Goal: Transaction & Acquisition: Download file/media

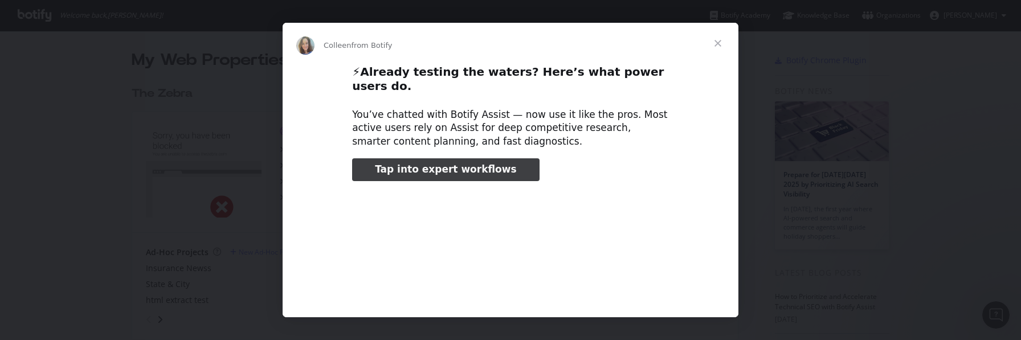
type input "104984"
click at [718, 44] on span "Close" at bounding box center [717, 43] width 41 height 41
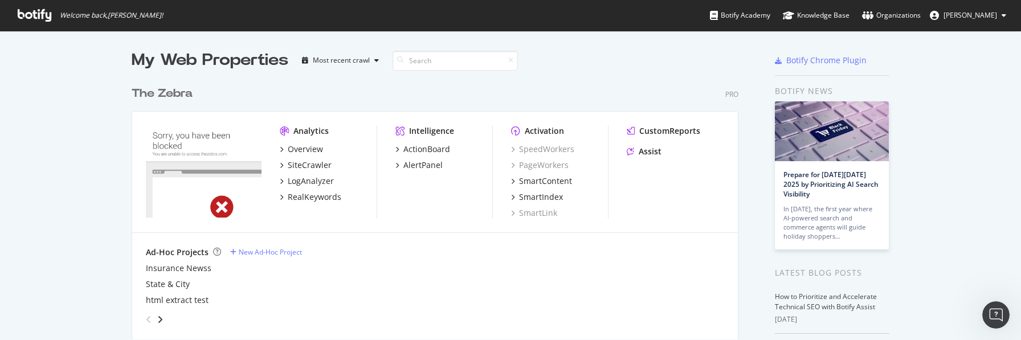
click at [224, 162] on img "grid" at bounding box center [204, 171] width 116 height 92
click at [321, 150] on div "Overview" at bounding box center [305, 149] width 35 height 11
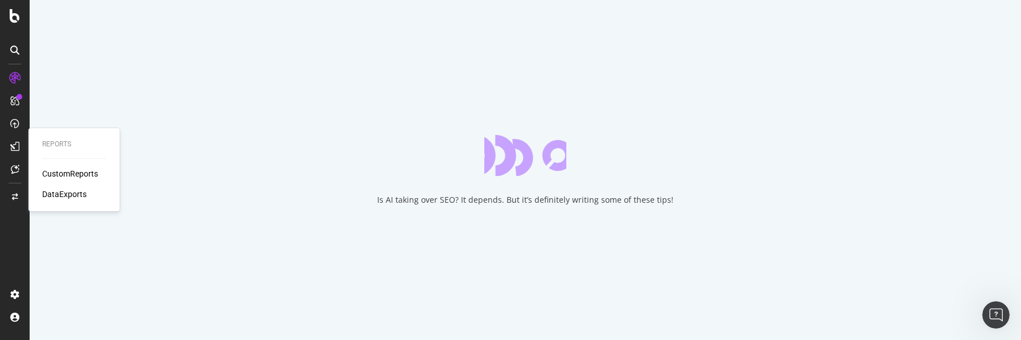
click at [16, 147] on icon at bounding box center [14, 146] width 9 height 9
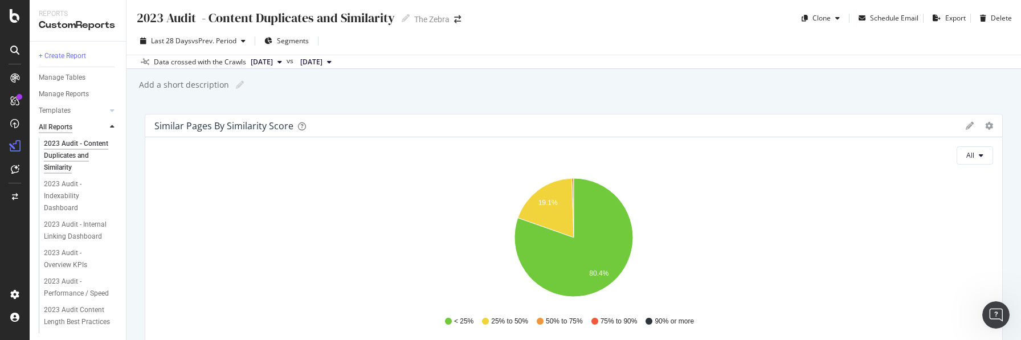
click at [64, 125] on div "All Reports" at bounding box center [56, 127] width 34 height 12
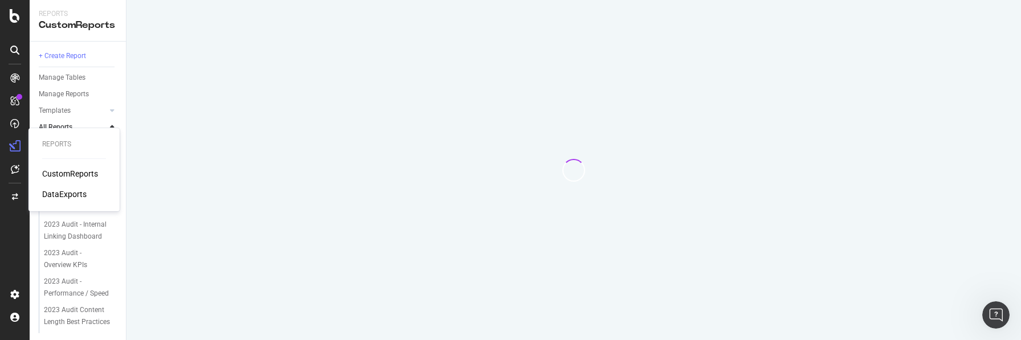
click at [56, 192] on div "DataExports" at bounding box center [64, 194] width 44 height 11
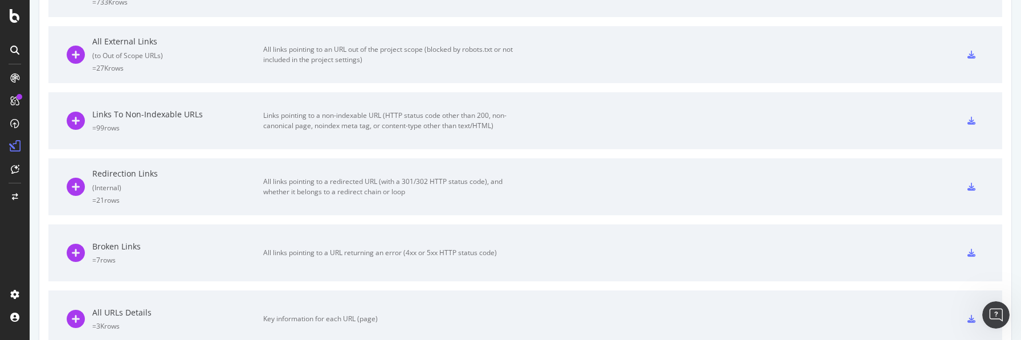
scroll to position [271, 0]
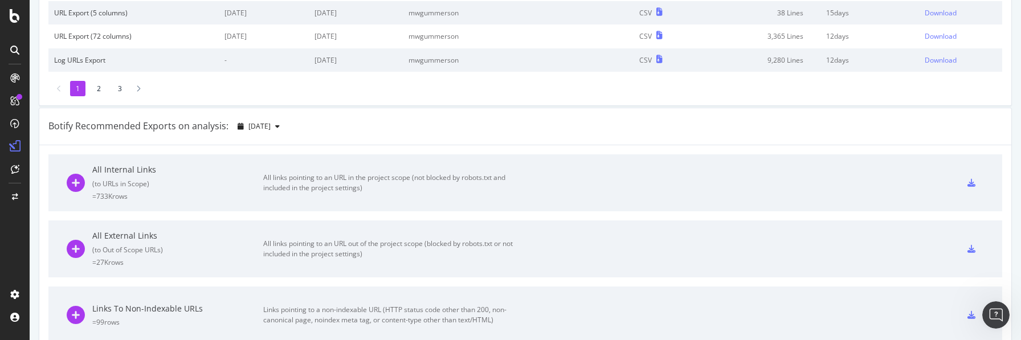
click at [970, 186] on icon at bounding box center [971, 183] width 8 height 8
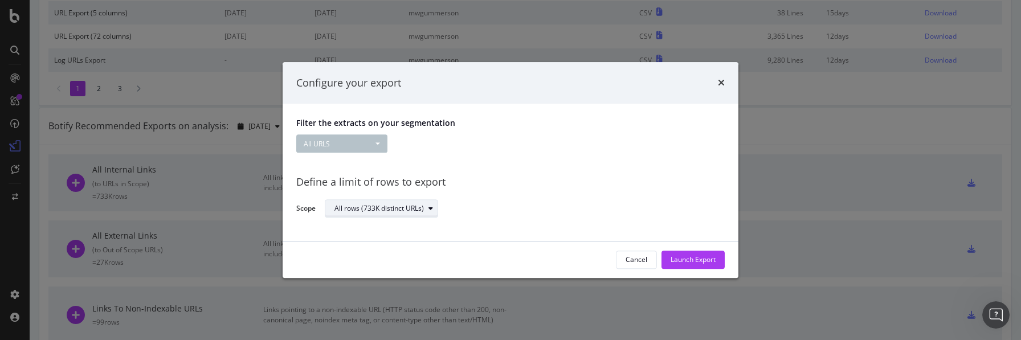
click at [431, 207] on icon "modal" at bounding box center [430, 209] width 5 height 7
click at [684, 258] on div "Launch Export" at bounding box center [693, 260] width 45 height 10
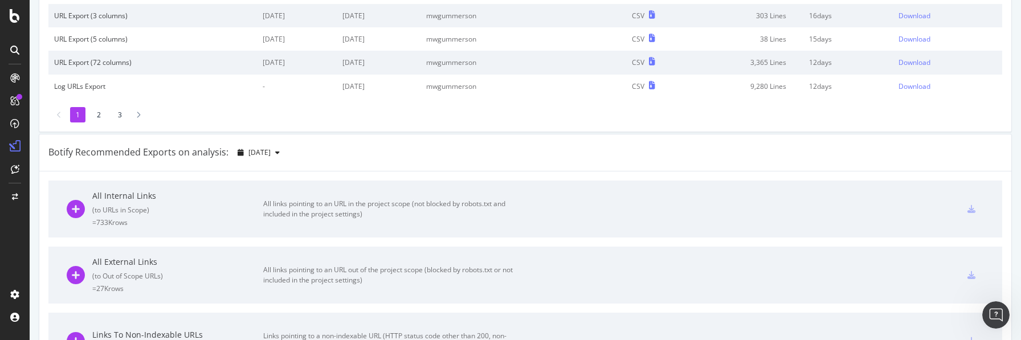
scroll to position [297, 0]
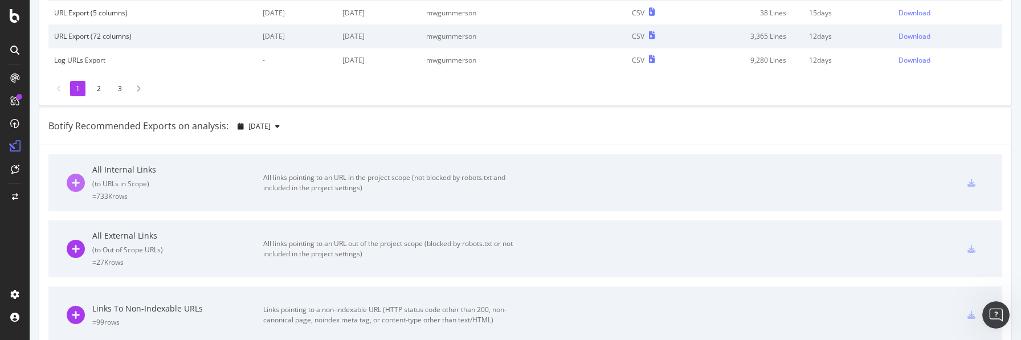
click at [71, 183] on icon at bounding box center [76, 183] width 18 height 18
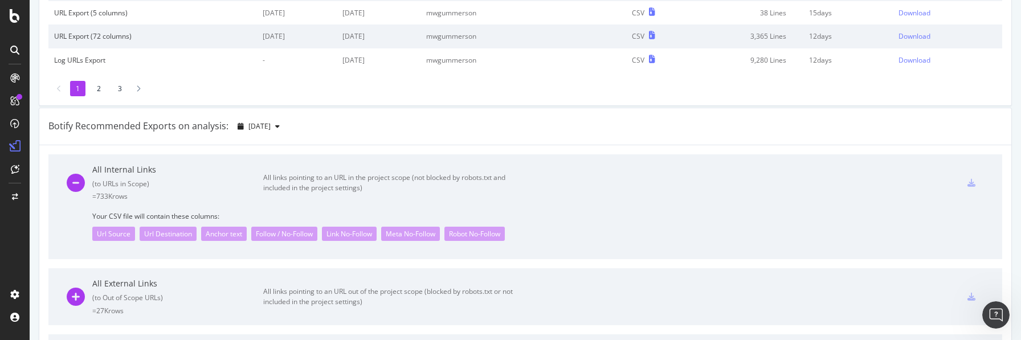
click at [576, 172] on div "All Internal Links ( to URLs in Scope ) = 733K rows All links pointing to an UR…" at bounding box center [525, 182] width 917 height 57
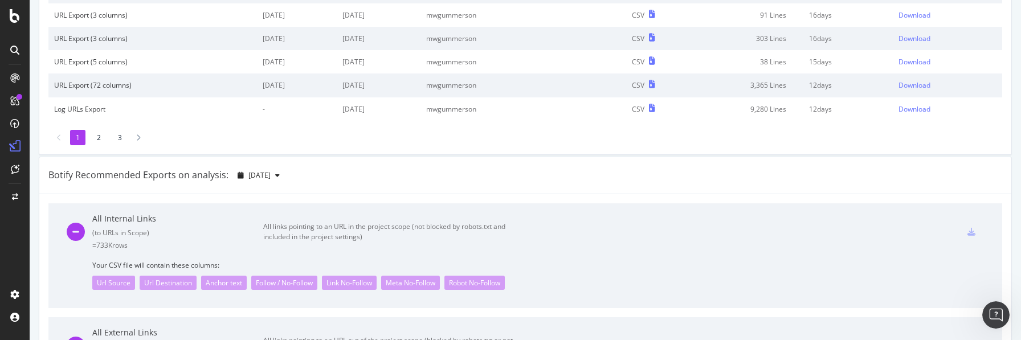
scroll to position [0, 0]
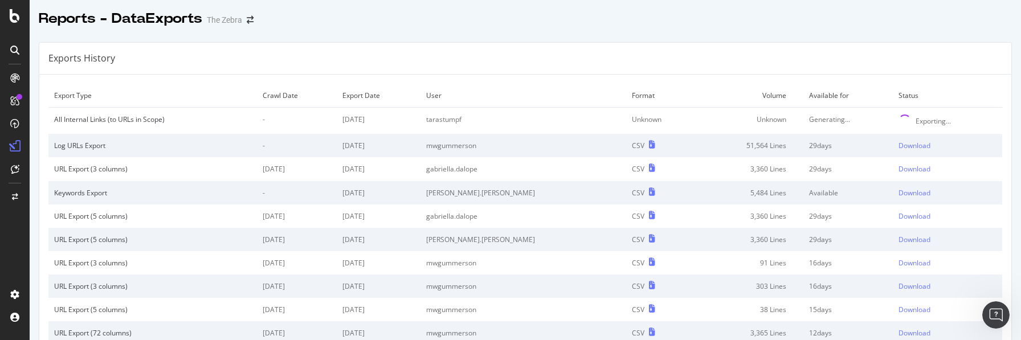
click at [579, 123] on td "tarastumpf" at bounding box center [523, 121] width 206 height 27
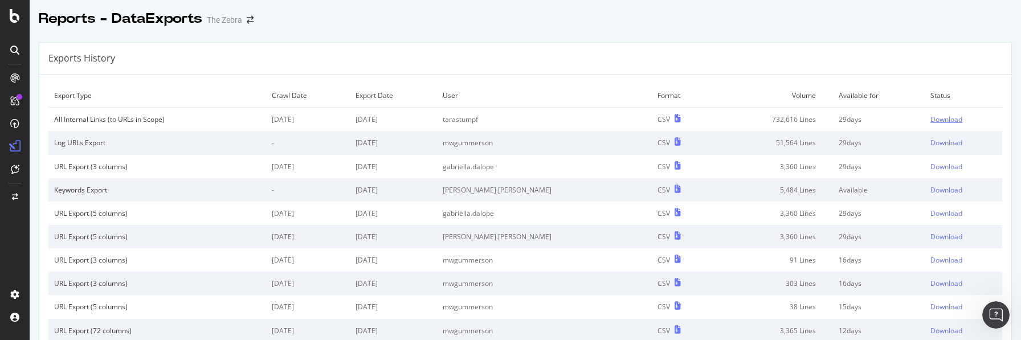
click at [936, 121] on div "Download" at bounding box center [946, 120] width 32 height 10
